Goal: Task Accomplishment & Management: Manage account settings

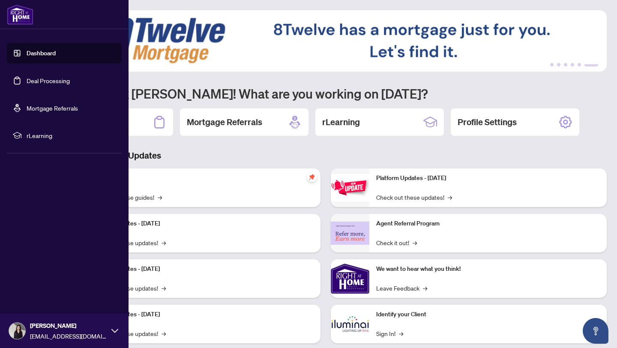
click at [41, 79] on link "Deal Processing" at bounding box center [48, 81] width 43 height 8
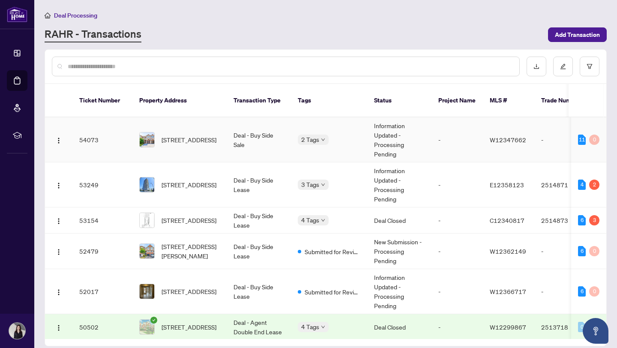
click at [211, 135] on span "[STREET_ADDRESS]" at bounding box center [189, 139] width 55 height 9
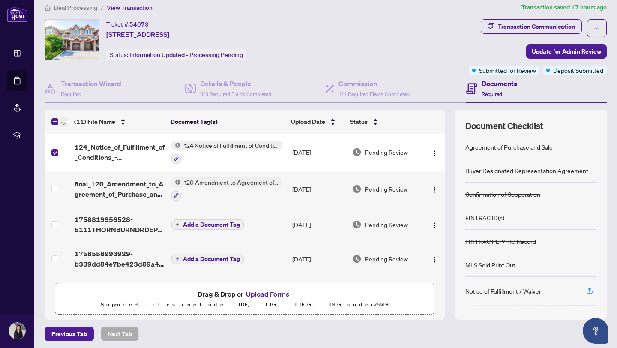
click at [64, 125] on span "button" at bounding box center [63, 121] width 5 height 9
click at [65, 124] on span "button" at bounding box center [63, 121] width 5 height 9
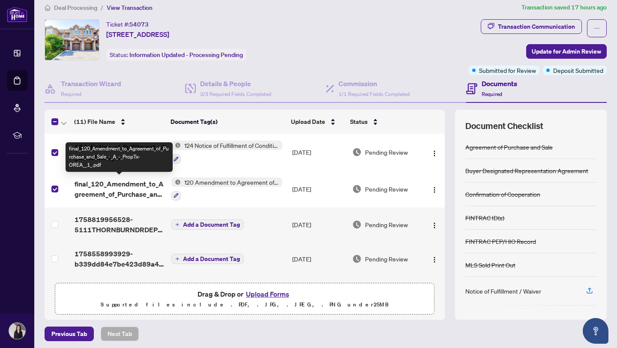
click at [135, 192] on span "final_120_Amendment_to_Agreement_of_Purchase_and_Sale_-_A_-_PropTx-OREA__1_.pdf" at bounding box center [120, 189] width 90 height 21
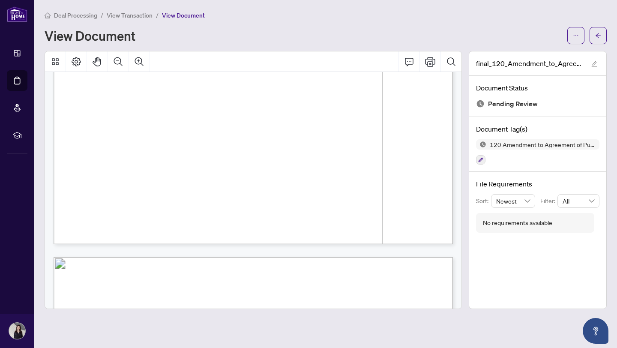
scroll to position [1357, 0]
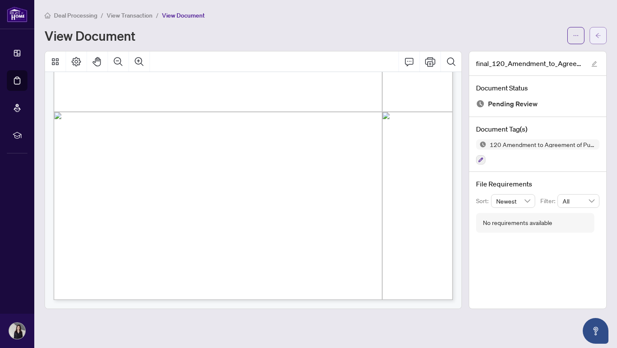
click at [602, 32] on button "button" at bounding box center [598, 35] width 17 height 17
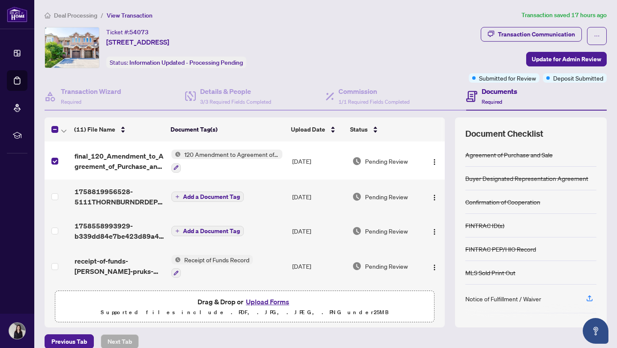
scroll to position [42, 0]
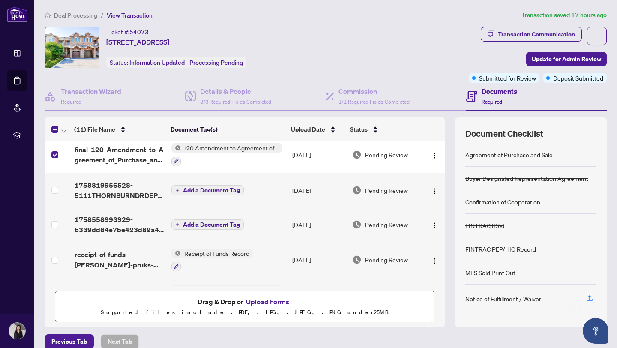
click at [134, 196] on span "1758819956528-5111THORNBURNDRDEPOSITRECEIPT.pdf" at bounding box center [120, 190] width 90 height 21
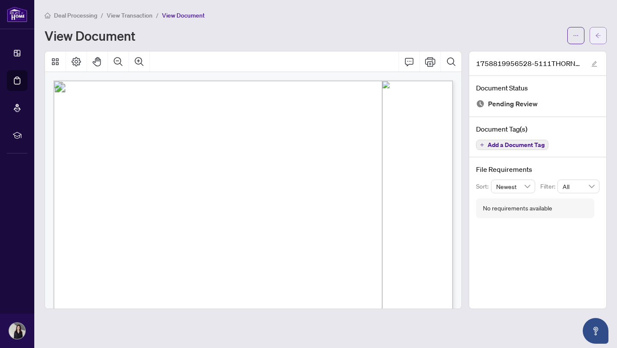
click at [596, 43] on div "Deal Processing / View Transaction / View Document View Document 1758819956528-…" at bounding box center [326, 159] width 562 height 299
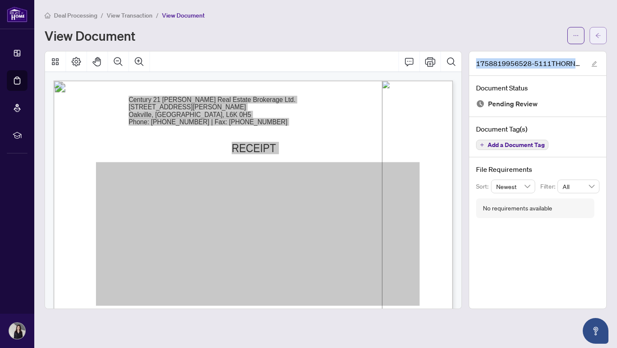
click at [594, 36] on button "button" at bounding box center [598, 35] width 17 height 17
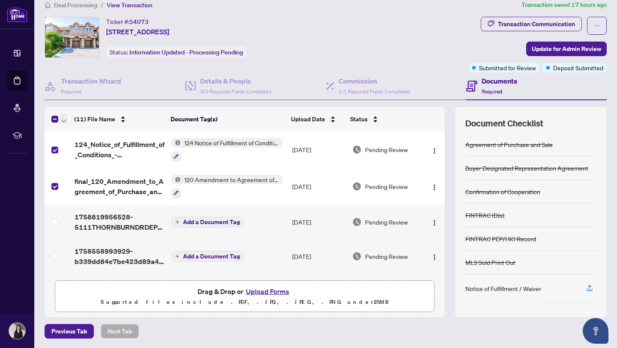
click at [63, 120] on icon "button" at bounding box center [63, 121] width 5 height 3
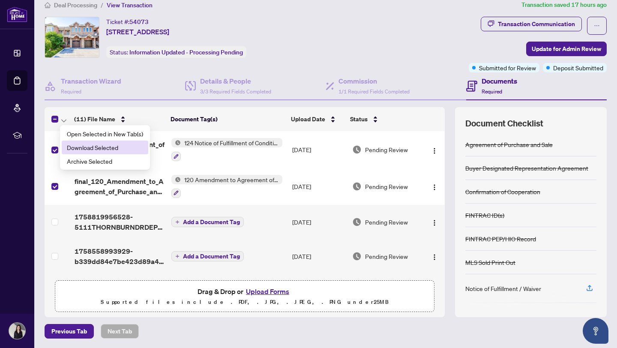
click at [69, 149] on span "Download Selected" at bounding box center [105, 147] width 76 height 9
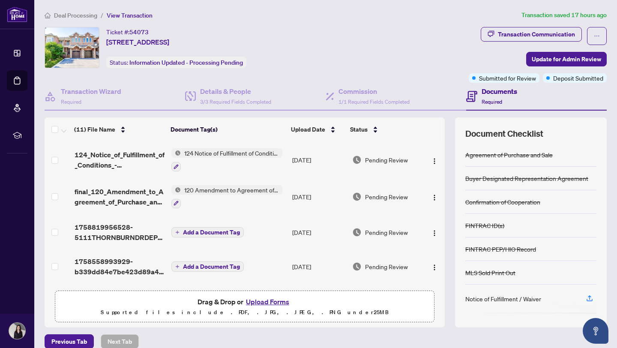
click at [270, 303] on button "Upload Forms" at bounding box center [267, 301] width 48 height 11
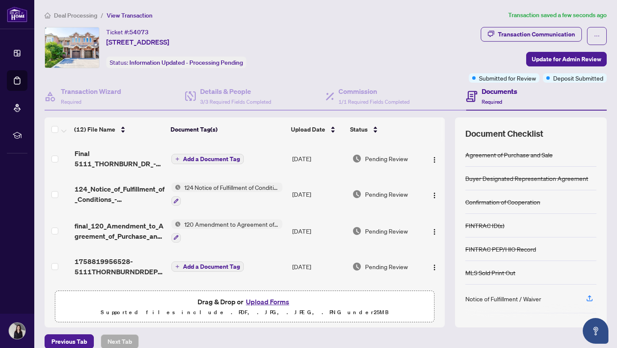
click at [183, 156] on span "Add a Document Tag" at bounding box center [211, 159] width 57 height 6
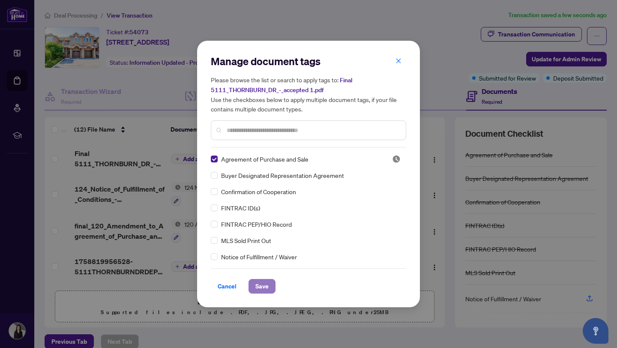
click at [267, 288] on span "Save" at bounding box center [261, 286] width 13 height 14
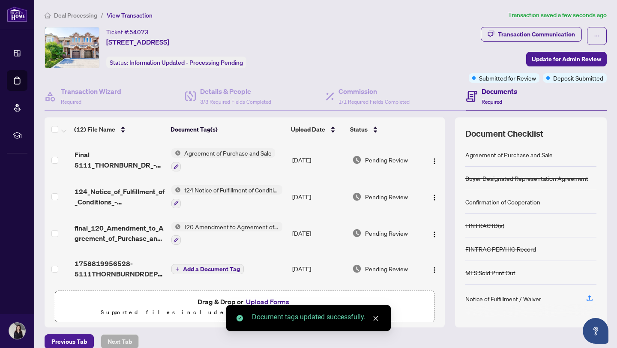
click at [138, 162] on span "Final 5111_THORNBURN_DR_-_accepted 1.pdf" at bounding box center [120, 160] width 90 height 21
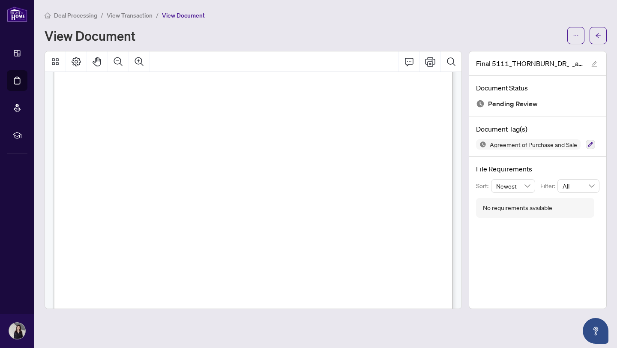
scroll to position [5596, 0]
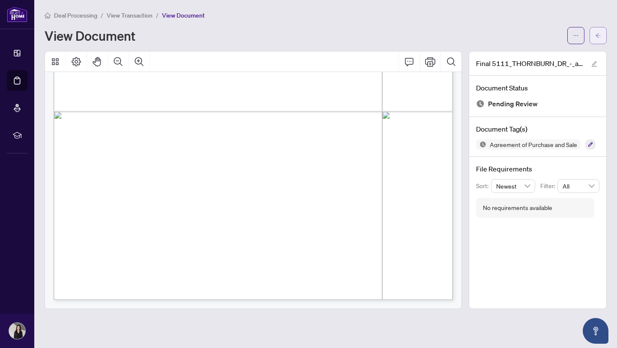
click at [604, 34] on button "button" at bounding box center [598, 35] width 17 height 17
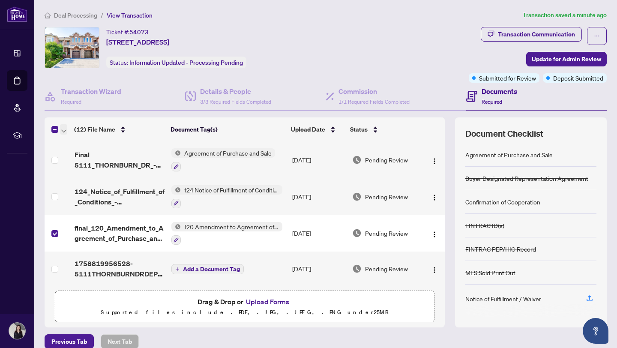
click at [66, 128] on span "button" at bounding box center [63, 129] width 5 height 9
click at [77, 159] on span "Download Selected" at bounding box center [105, 157] width 76 height 9
click at [214, 97] on div "Details & People 3/3 Required Fields Completed" at bounding box center [235, 96] width 71 height 20
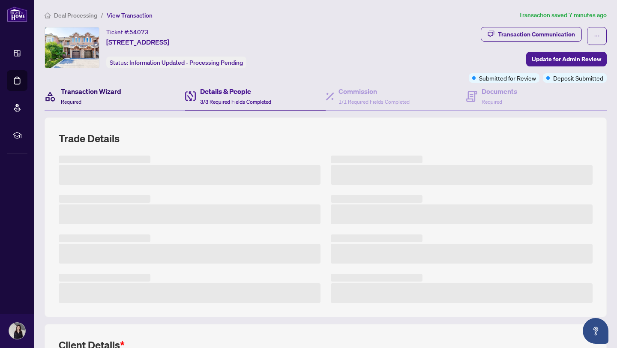
click at [98, 96] on div "Transaction Wizard Required" at bounding box center [91, 96] width 60 height 20
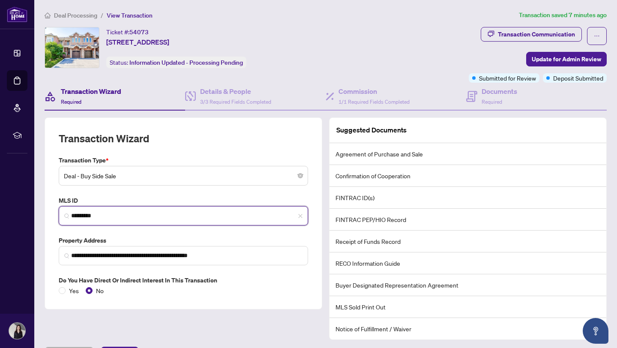
click at [119, 217] on input "*********" at bounding box center [186, 215] width 231 height 9
click at [138, 219] on input "*********" at bounding box center [186, 215] width 231 height 9
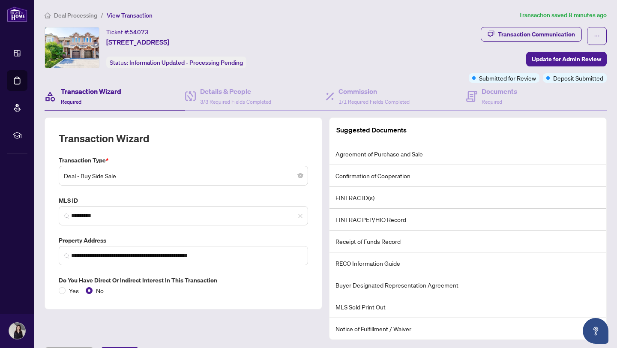
click at [73, 14] on span "Deal Processing" at bounding box center [75, 16] width 43 height 8
